Goal: Task Accomplishment & Management: Manage account settings

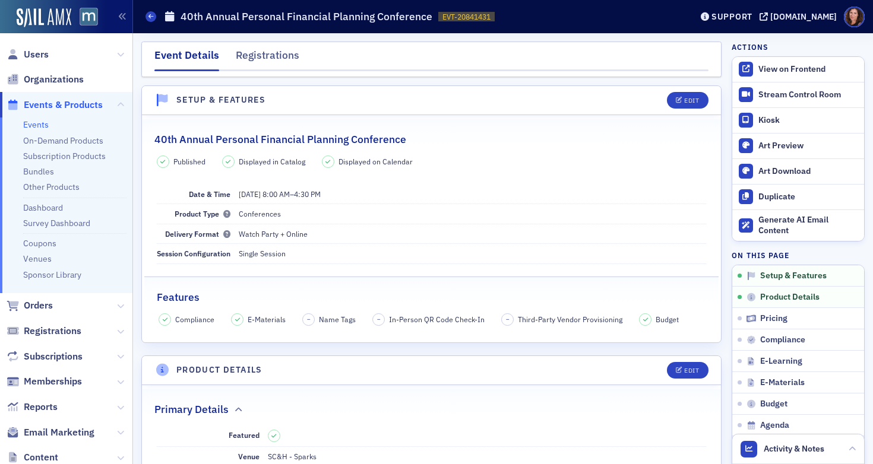
click at [42, 124] on link "Events" at bounding box center [36, 124] width 26 height 11
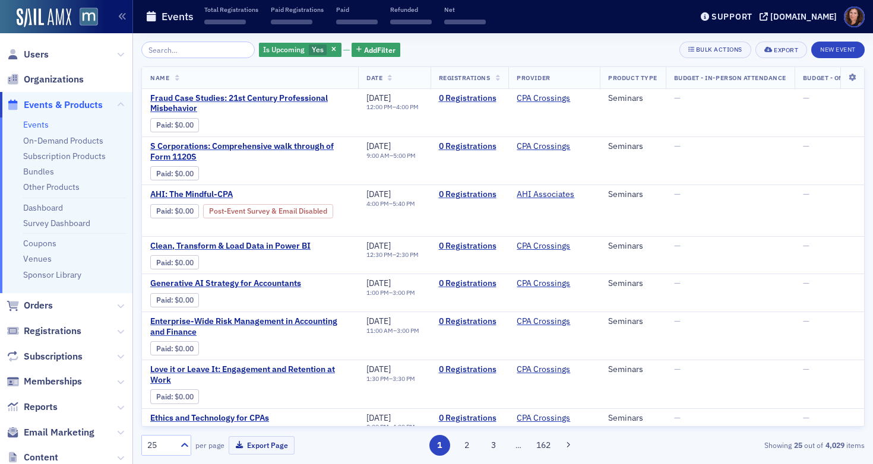
click at [196, 51] on input "search" at bounding box center [197, 50] width 113 height 17
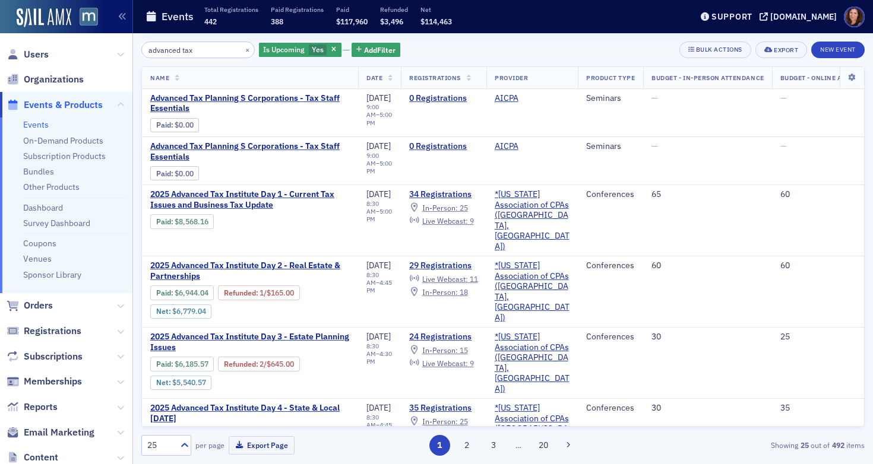
type input "advanced tax"
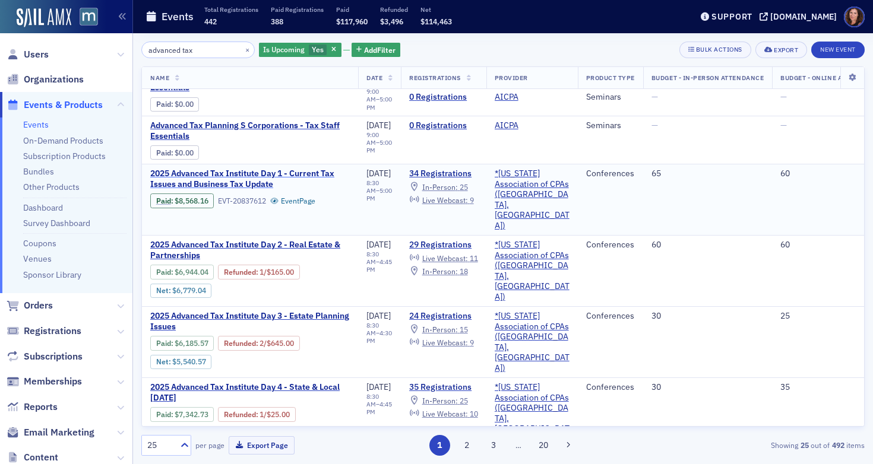
scroll to position [21, 0]
click at [246, 178] on span "2025 Advanced Tax Institute Day 1 - Current Tax Issues and Business Tax Update" at bounding box center [250, 178] width 200 height 21
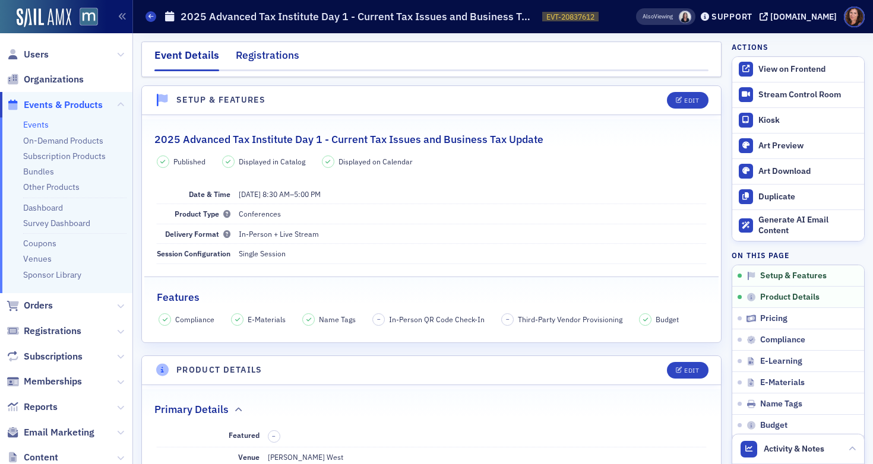
click at [277, 59] on div "Registrations" at bounding box center [268, 59] width 64 height 22
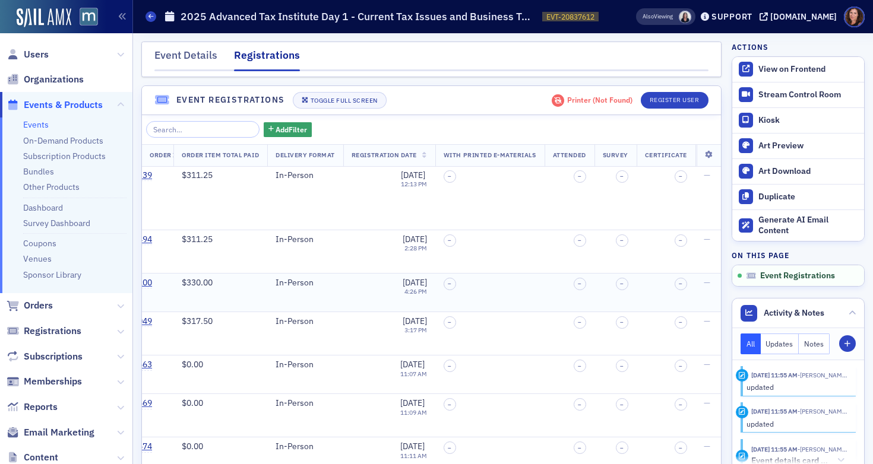
scroll to position [0, 501]
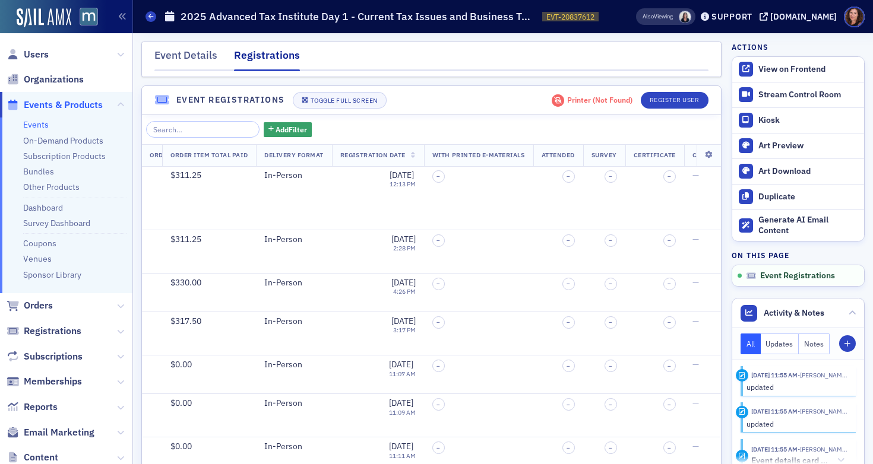
click at [394, 156] on span "Registration Date" at bounding box center [372, 155] width 65 height 8
click at [402, 156] on span "Registration Date" at bounding box center [372, 155] width 65 height 8
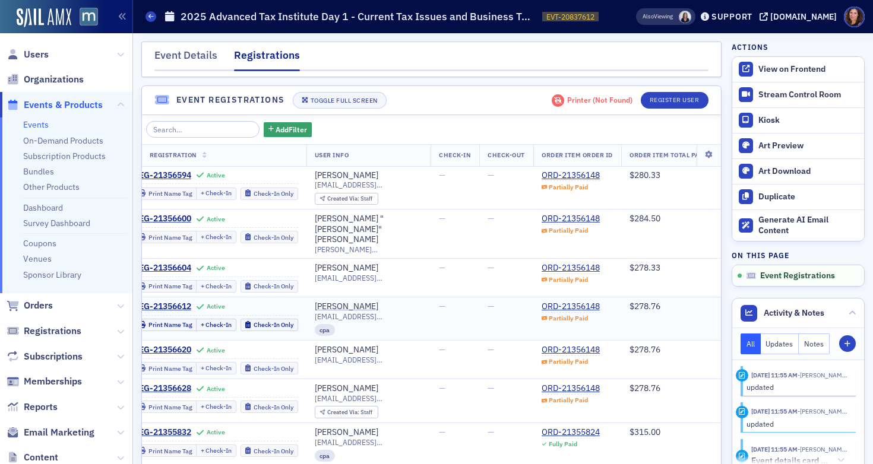
scroll to position [0, 0]
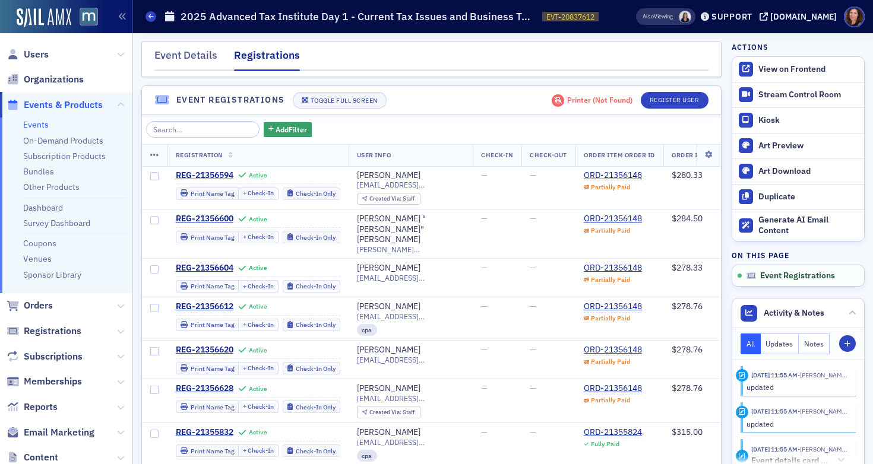
click at [34, 125] on link "Events" at bounding box center [36, 124] width 26 height 11
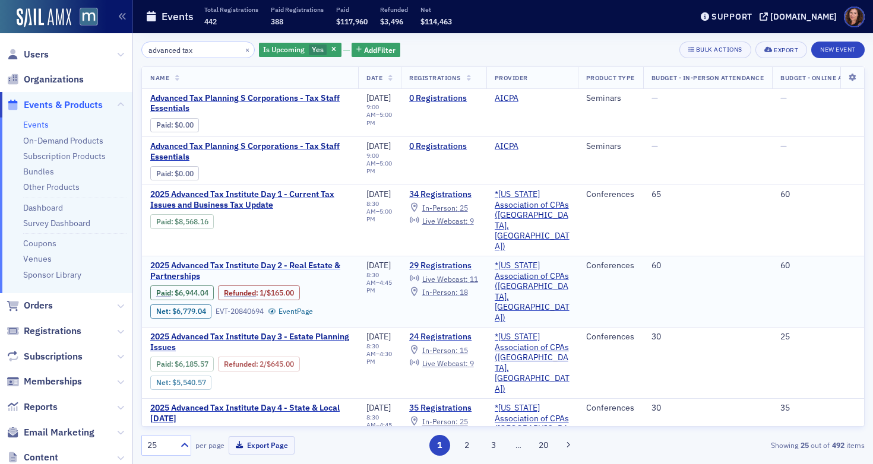
click at [265, 261] on span "2025 Advanced Tax Institute Day 2 - Real Estate & Partnerships" at bounding box center [250, 271] width 200 height 21
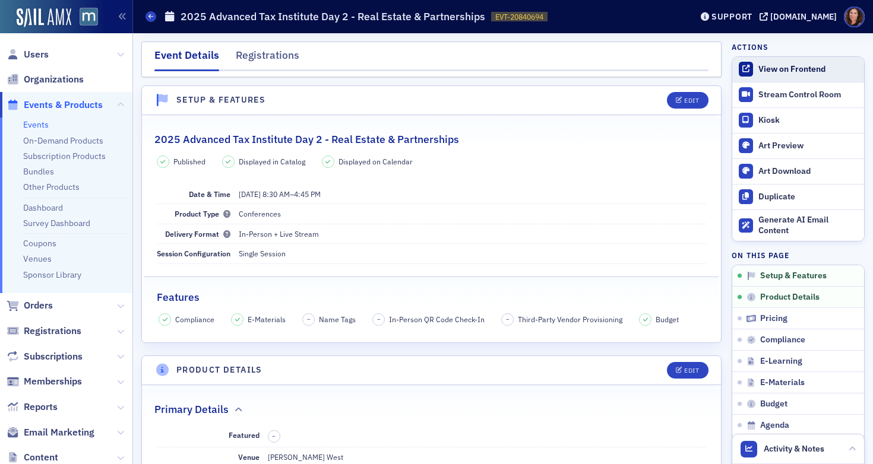
click at [783, 68] on div "View on Frontend" at bounding box center [808, 69] width 100 height 11
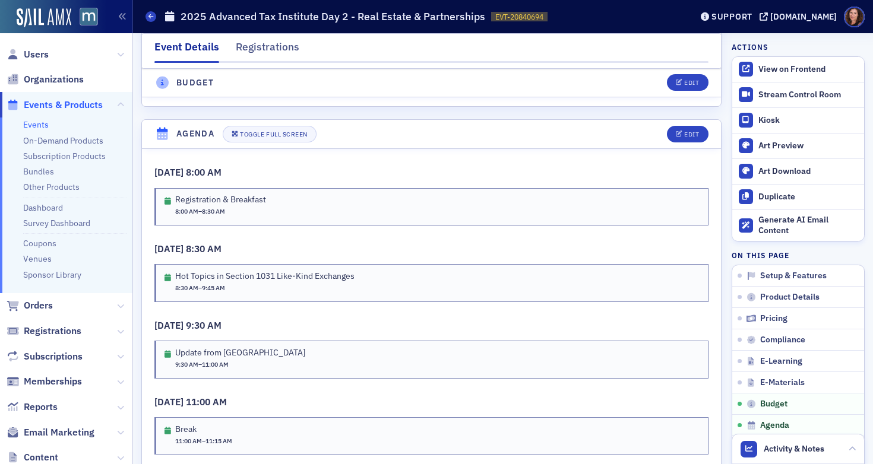
scroll to position [2056, 0]
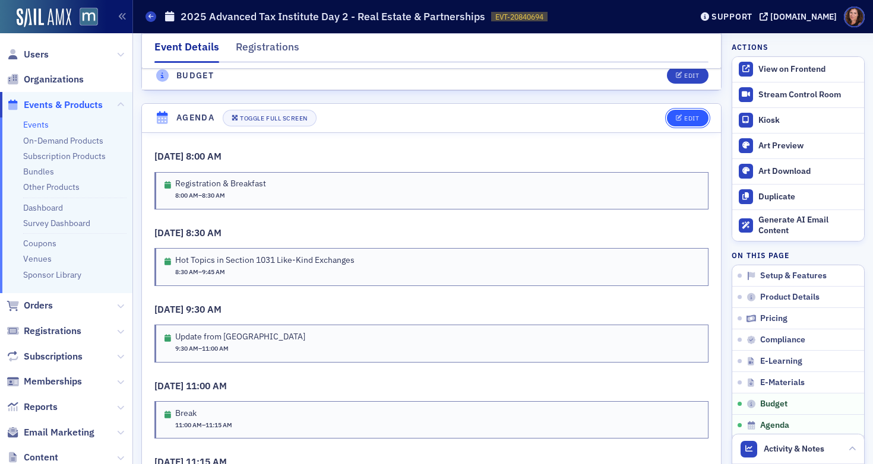
click at [681, 127] on button "Edit" at bounding box center [687, 118] width 41 height 17
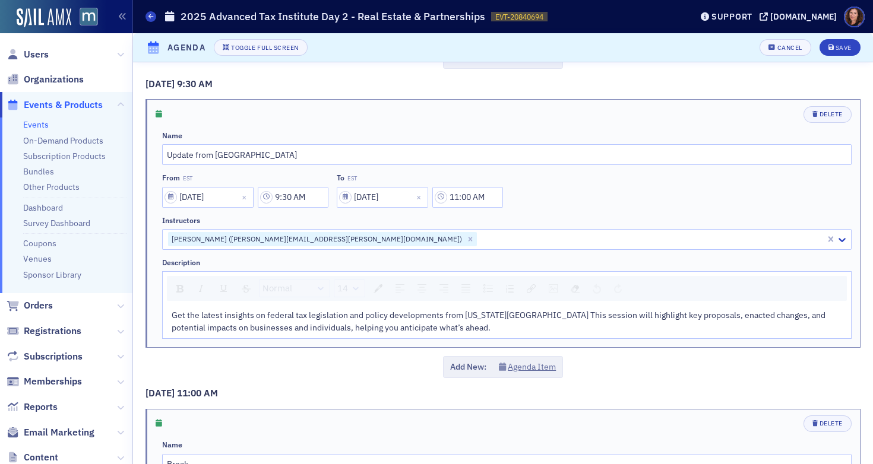
scroll to position [627, 0]
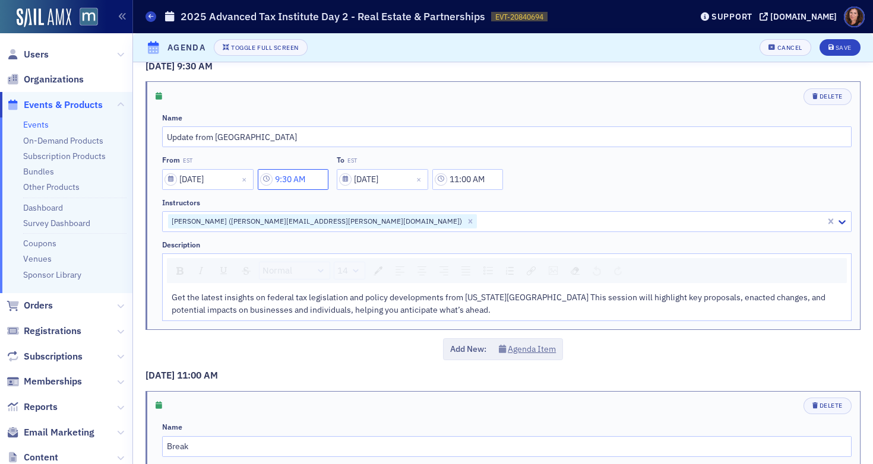
click at [298, 179] on input "9:30 AM" at bounding box center [293, 179] width 71 height 21
click at [403, 182] on div at bounding box center [397, 179] width 27 height 15
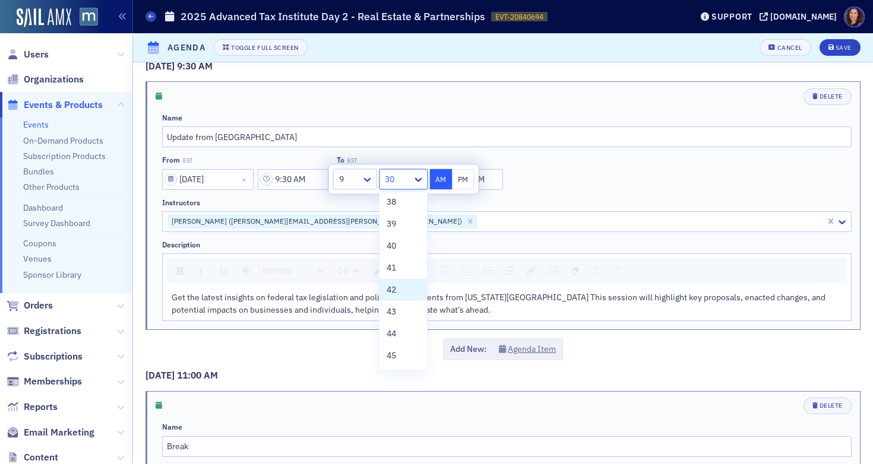
scroll to position [886, 0]
click at [411, 309] on div "45" at bounding box center [404, 309] width 48 height 22
type input "9:45 AM"
click at [564, 178] on div "From EST [DATE] 9:45 AM To EST [DATE] 11:00 AM" at bounding box center [507, 173] width 690 height 34
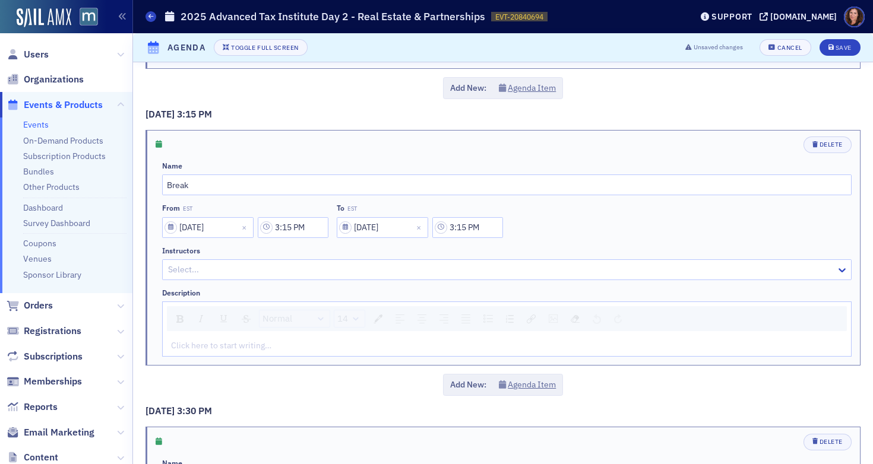
scroll to position [2427, 0]
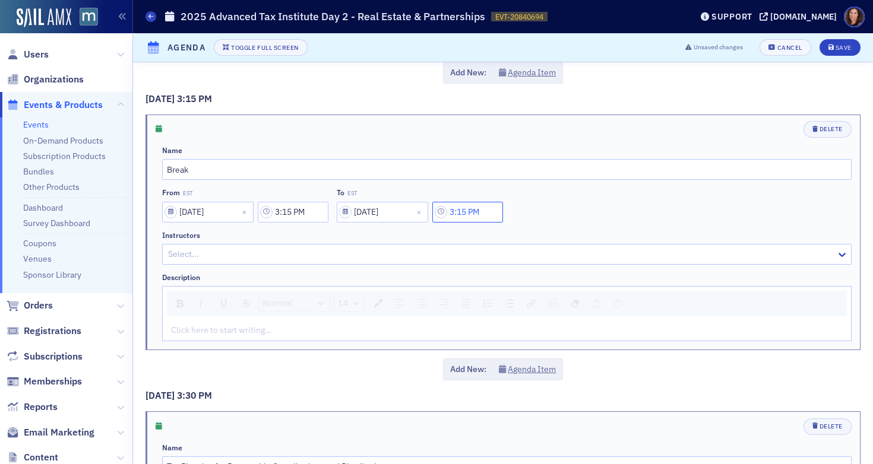
click at [478, 210] on input "3:15 PM" at bounding box center [467, 212] width 71 height 21
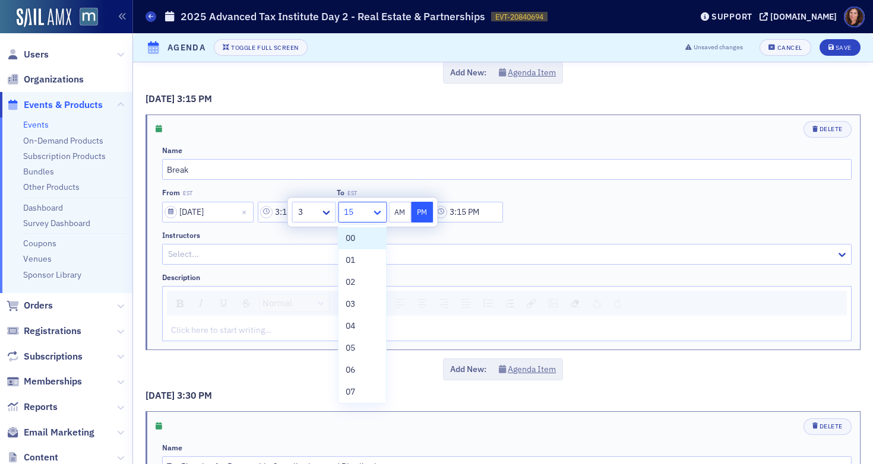
click at [381, 212] on icon at bounding box center [377, 213] width 12 height 12
click at [358, 336] on div "30" at bounding box center [362, 341] width 33 height 12
type input "3:30 PM"
click at [563, 222] on div "From EST [DATE] 3:15 PM To EST [DATE] 3:30 PM" at bounding box center [507, 205] width 690 height 34
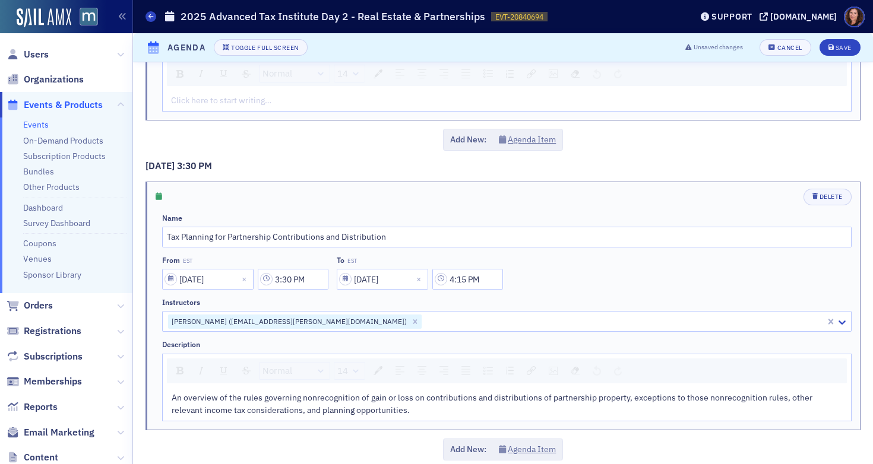
scroll to position [2670, 0]
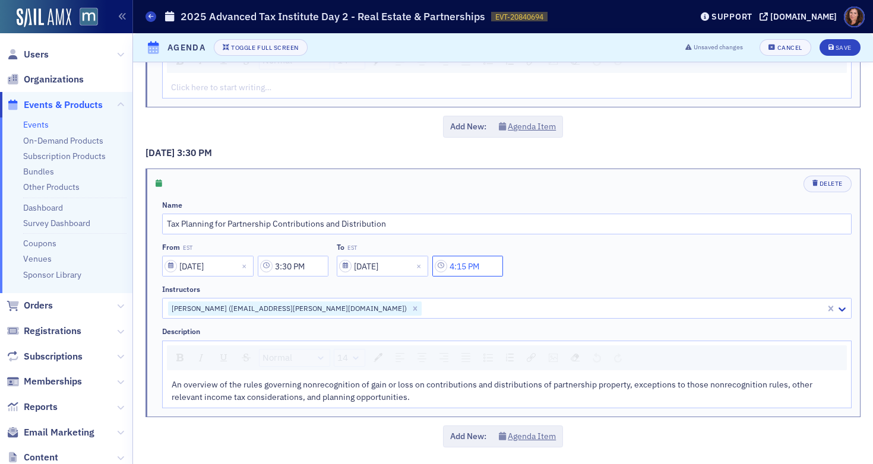
click at [475, 264] on input "4:15 PM" at bounding box center [467, 266] width 71 height 21
click at [380, 265] on icon at bounding box center [377, 267] width 12 height 12
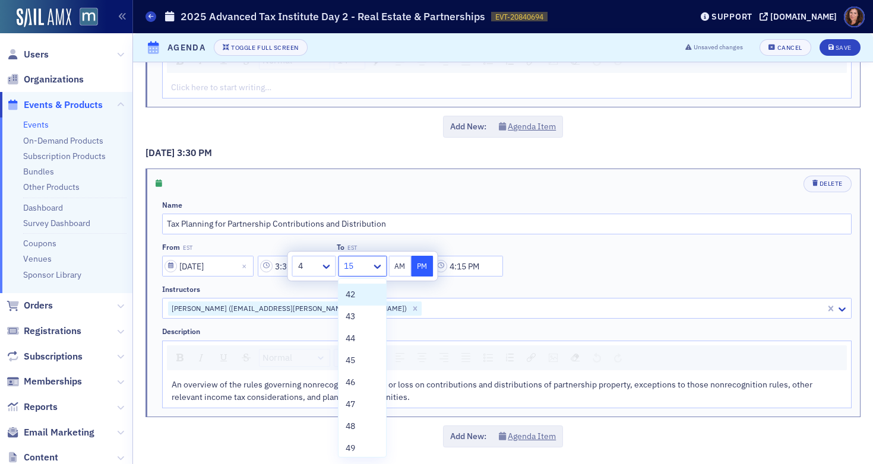
scroll to position [926, 0]
click at [360, 361] on div "45" at bounding box center [362, 355] width 33 height 12
type input "4:45 PM"
click at [612, 290] on div "Instructors" at bounding box center [507, 289] width 690 height 9
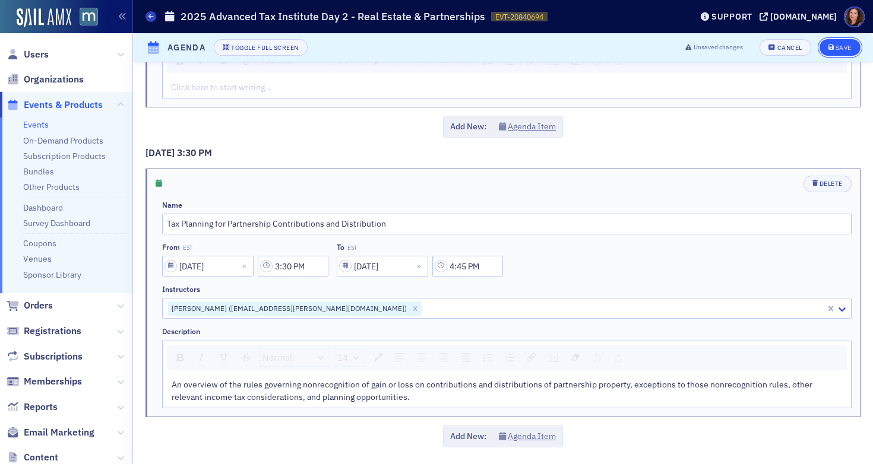
click at [836, 49] on div "Save" at bounding box center [844, 48] width 16 height 7
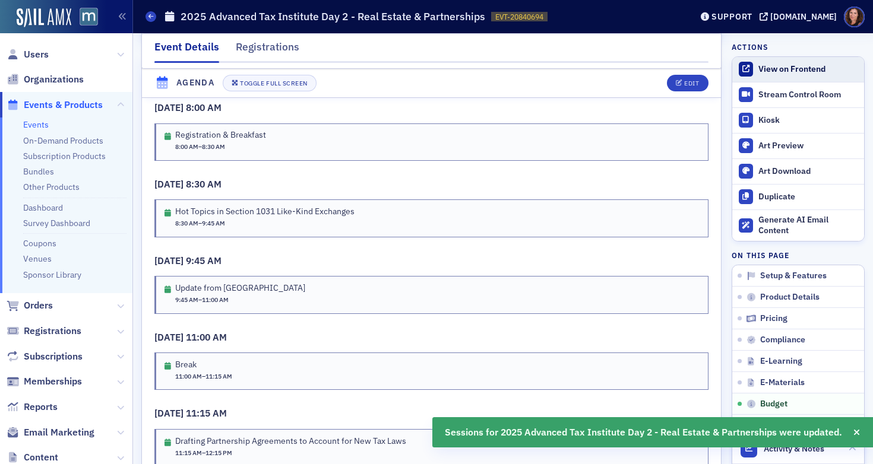
click at [773, 67] on div "View on Frontend" at bounding box center [808, 69] width 100 height 11
